Goal: Find contact information: Find contact information

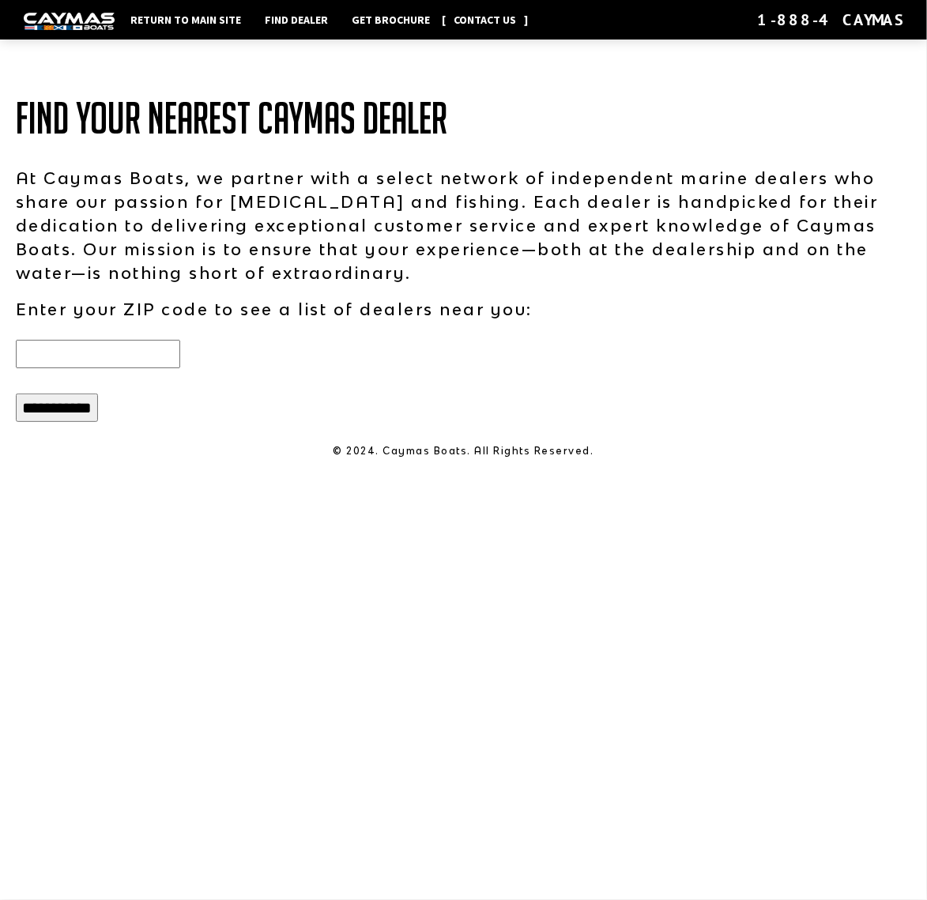
click at [482, 20] on link "Contact Us" at bounding box center [485, 19] width 78 height 21
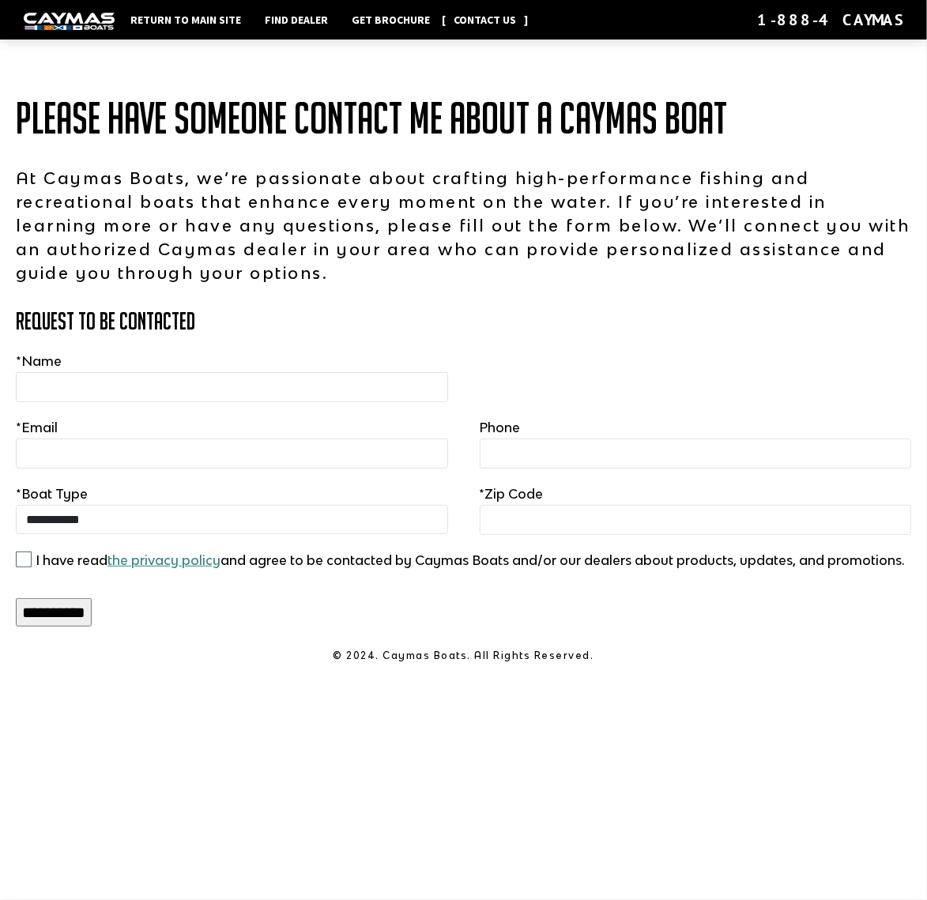
click at [491, 18] on link "Contact Us" at bounding box center [485, 19] width 78 height 21
click at [76, 19] on img at bounding box center [69, 21] width 91 height 17
